Goal: Task Accomplishment & Management: Complete application form

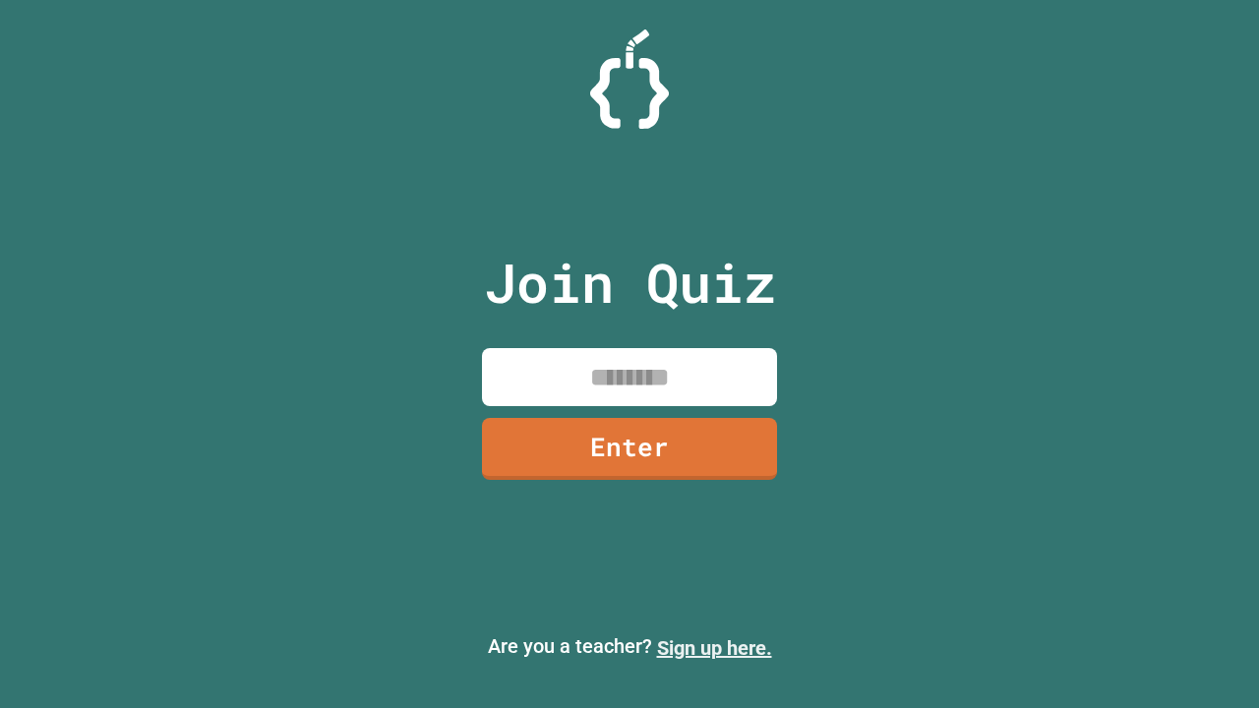
click at [705, 648] on link "Sign up here." at bounding box center [714, 648] width 115 height 24
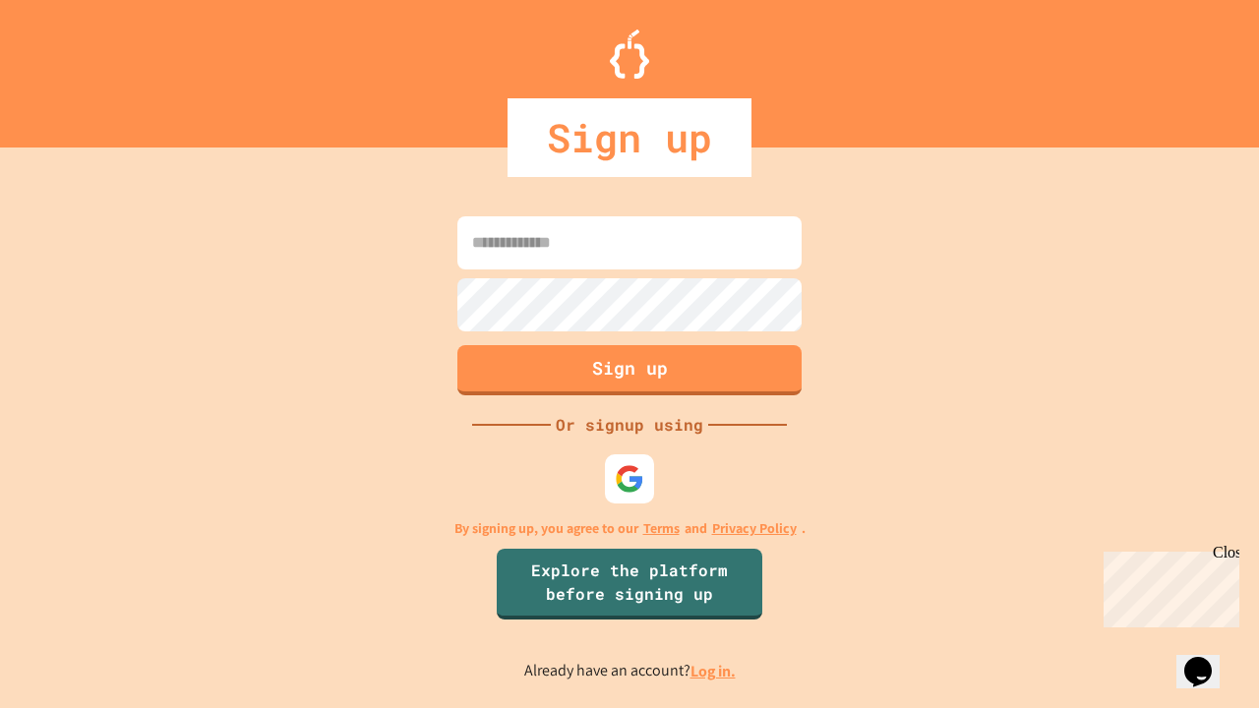
click at [714, 671] on link "Log in." at bounding box center [712, 671] width 45 height 21
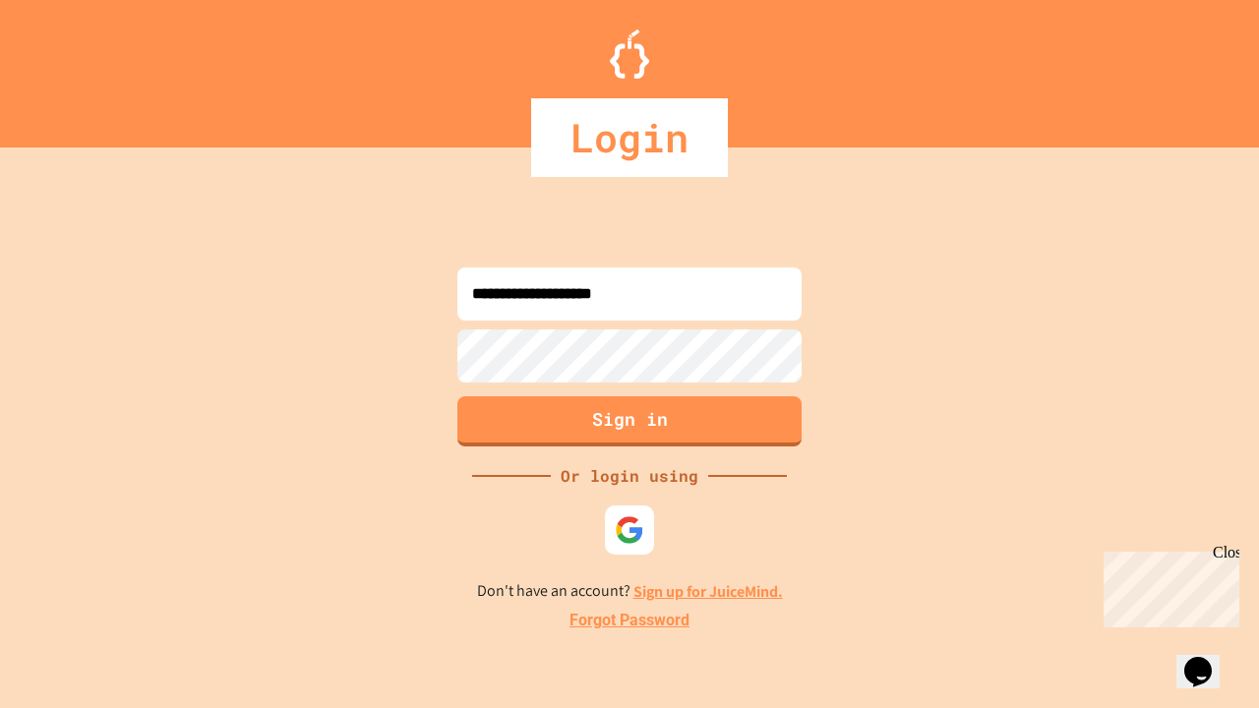
type input "**********"
